Goal: Task Accomplishment & Management: Manage account settings

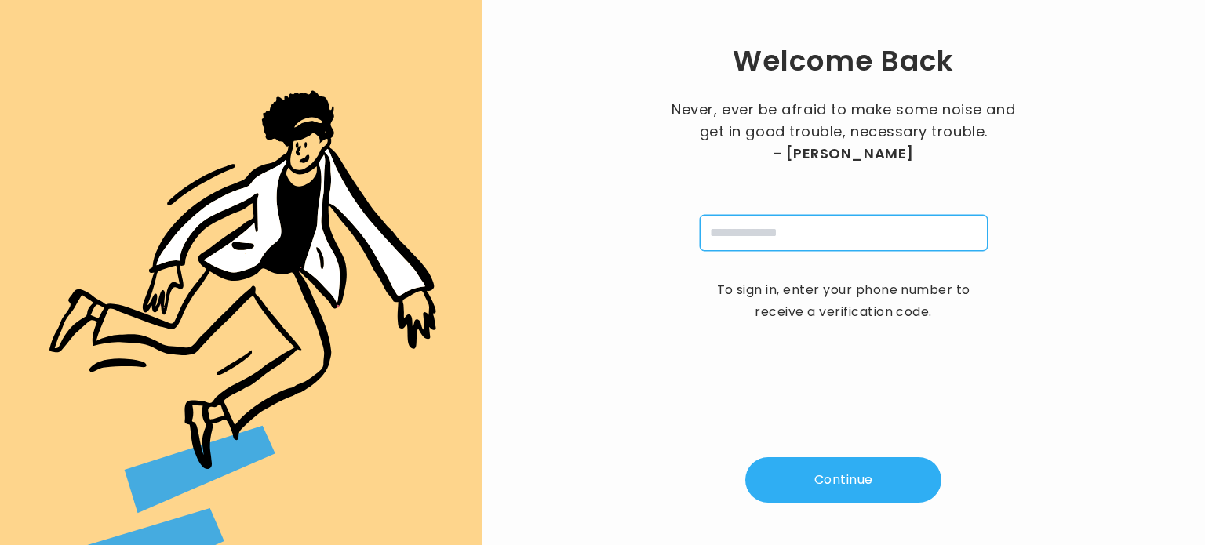
click at [784, 245] on input "tel" at bounding box center [844, 233] width 288 height 36
type input "**********"
click at [825, 469] on button "Continue" at bounding box center [843, 479] width 196 height 45
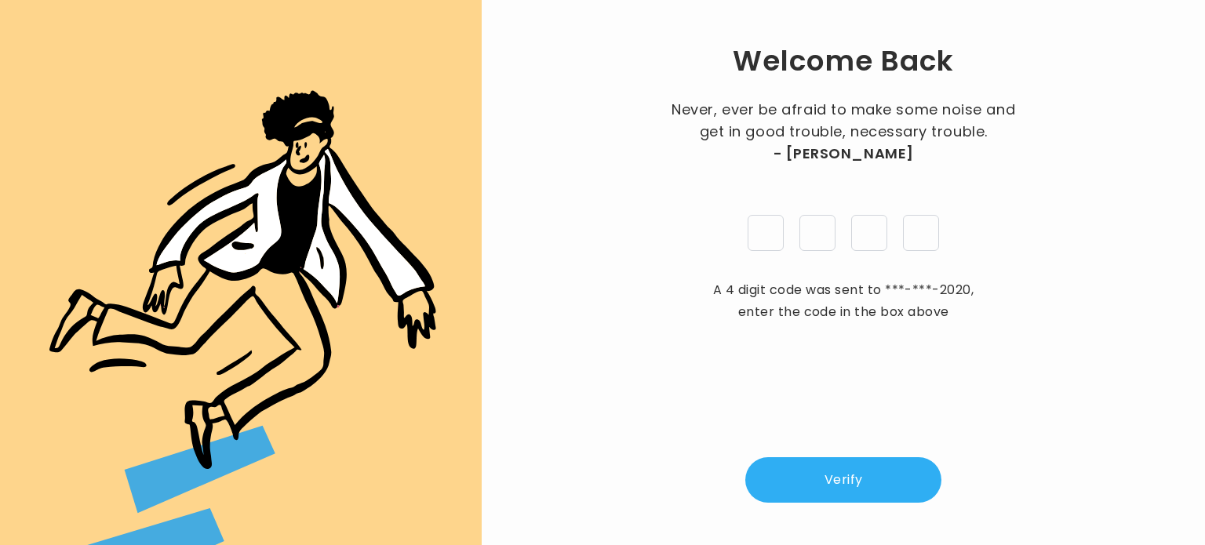
type input "*"
click at [847, 479] on button "Verify" at bounding box center [843, 479] width 196 height 45
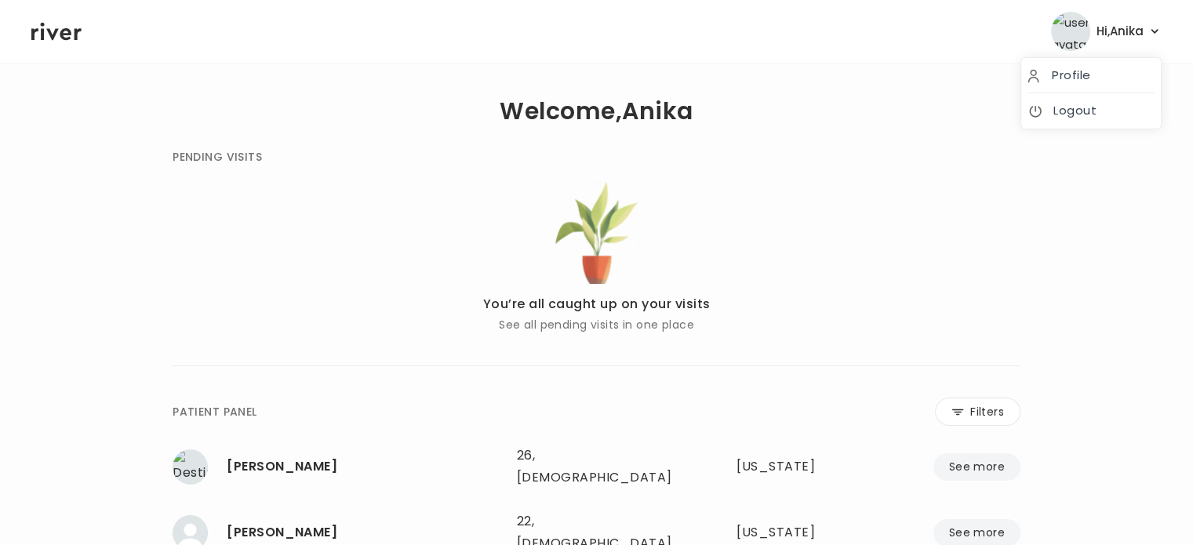
click at [1106, 49] on button "Hi, [PERSON_NAME]" at bounding box center [1106, 31] width 111 height 39
click at [1071, 113] on link "Logout" at bounding box center [1090, 111] width 127 height 22
